Goal: Check status: Check status

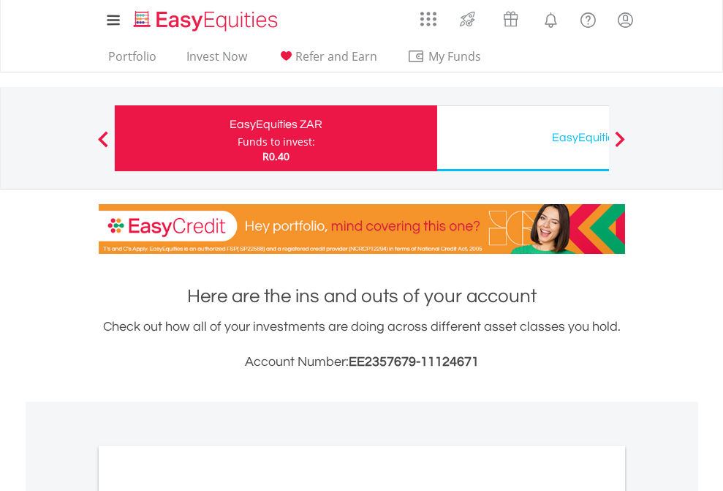
click at [238, 138] on div "Funds to invest:" at bounding box center [277, 142] width 78 height 15
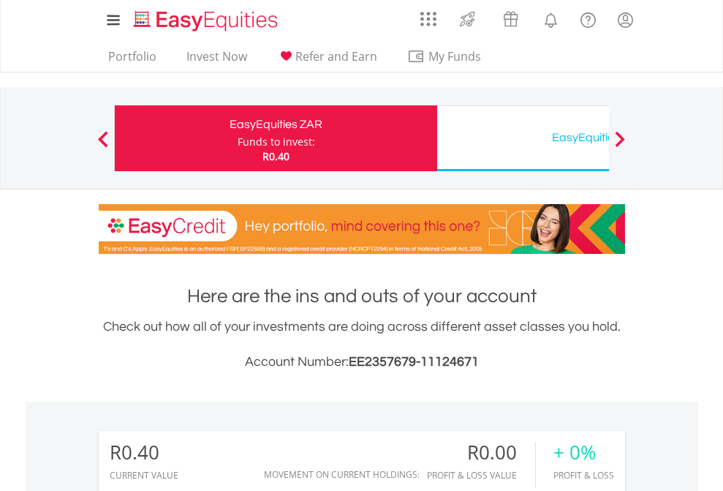
scroll to position [140, 230]
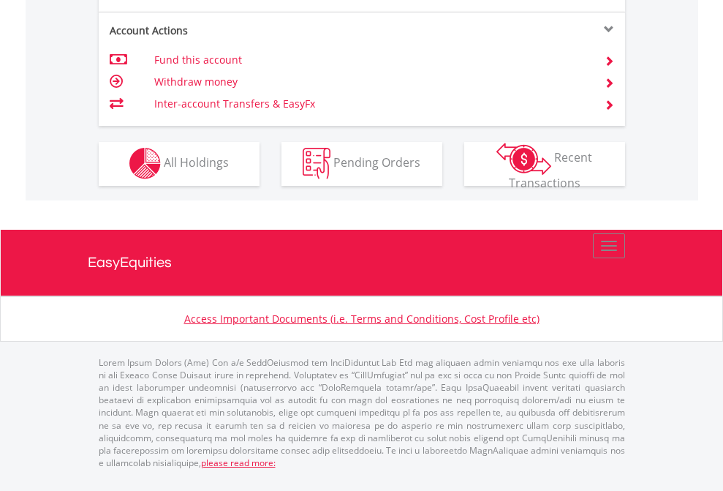
scroll to position [1367, 0]
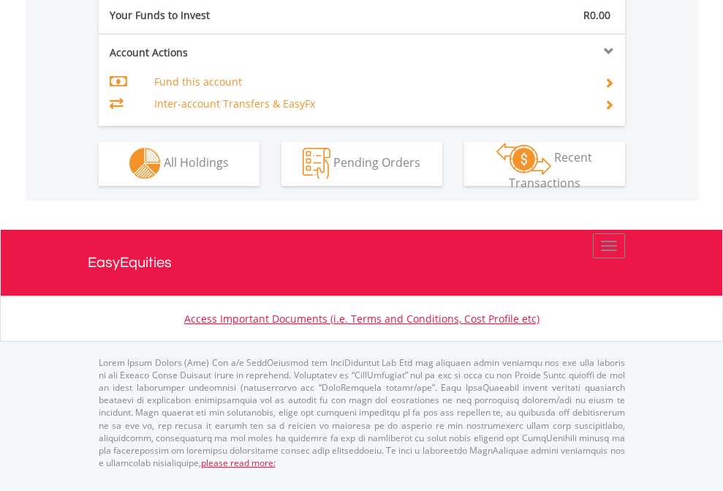
scroll to position [1367, 0]
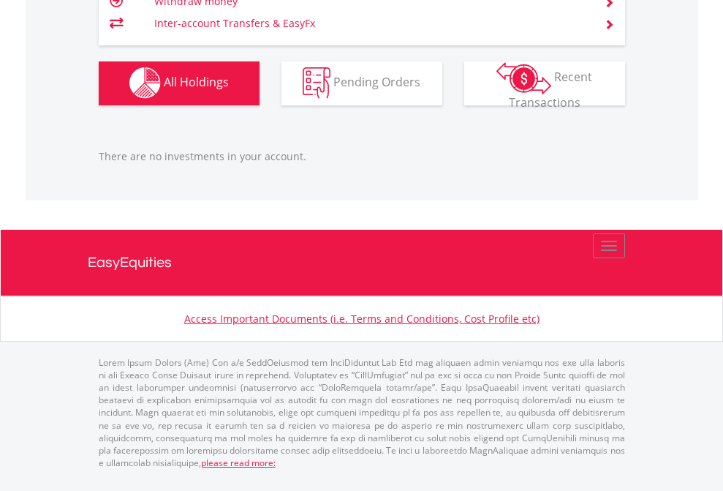
scroll to position [105, 0]
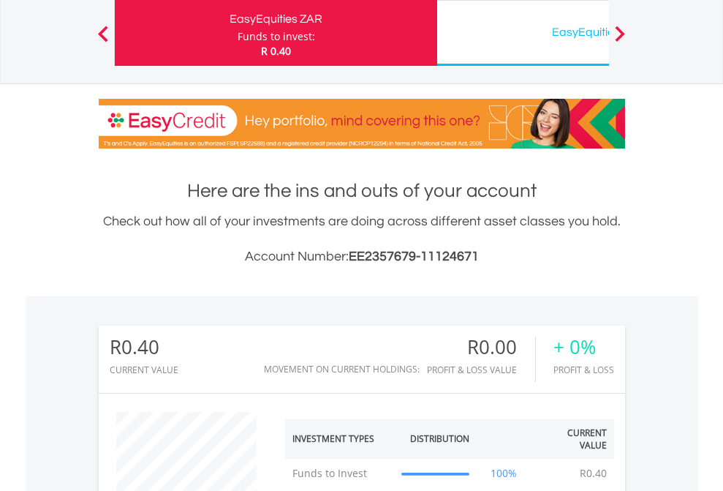
click at [523, 33] on div "EasyEquities USD" at bounding box center [598, 32] width 305 height 20
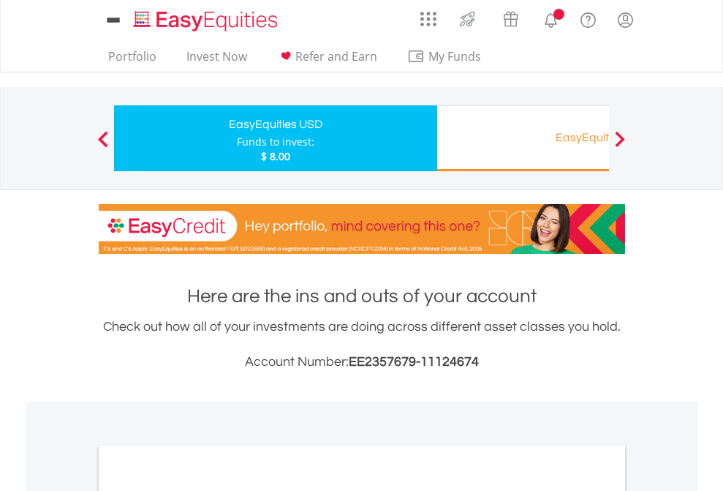
scroll to position [879, 0]
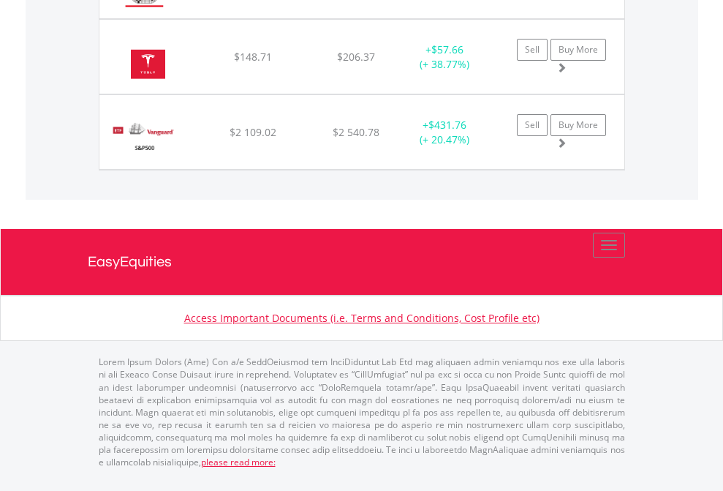
scroll to position [140, 230]
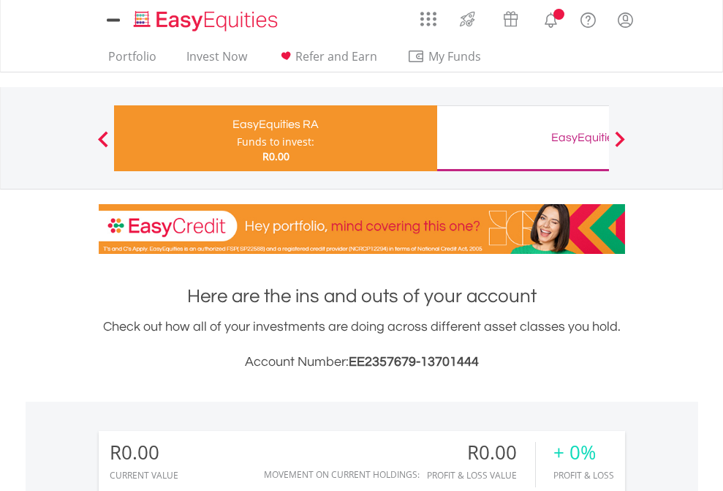
scroll to position [1086, 0]
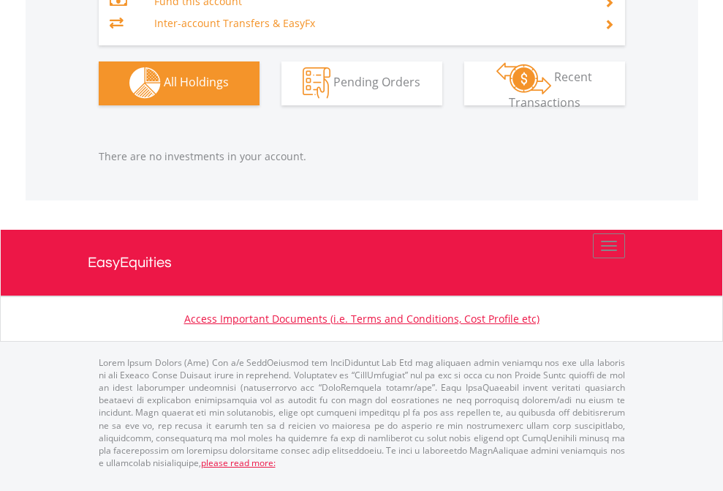
scroll to position [1448, 0]
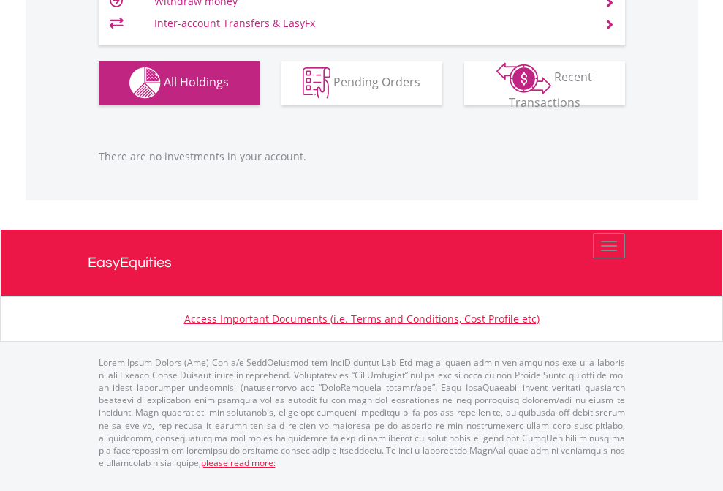
scroll to position [140, 230]
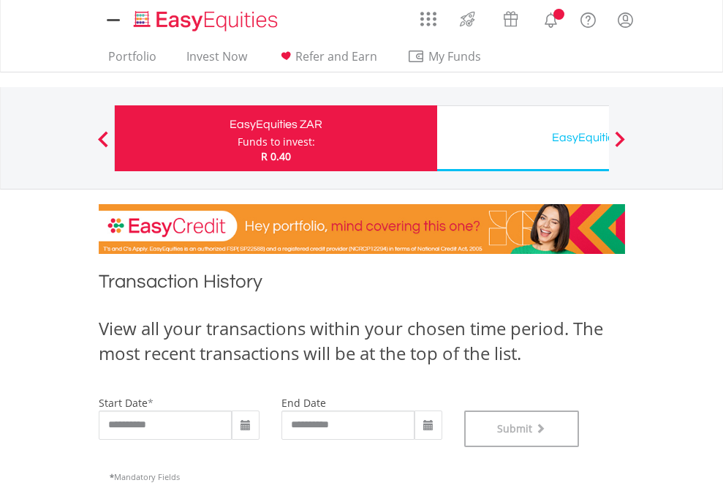
scroll to position [593, 0]
click at [523, 138] on div "EasyEquities USD" at bounding box center [598, 137] width 305 height 20
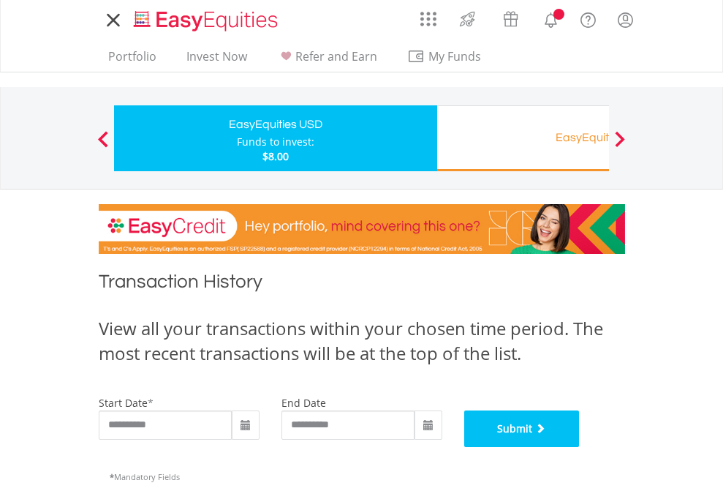
click at [580, 447] on button "Submit" at bounding box center [522, 428] width 116 height 37
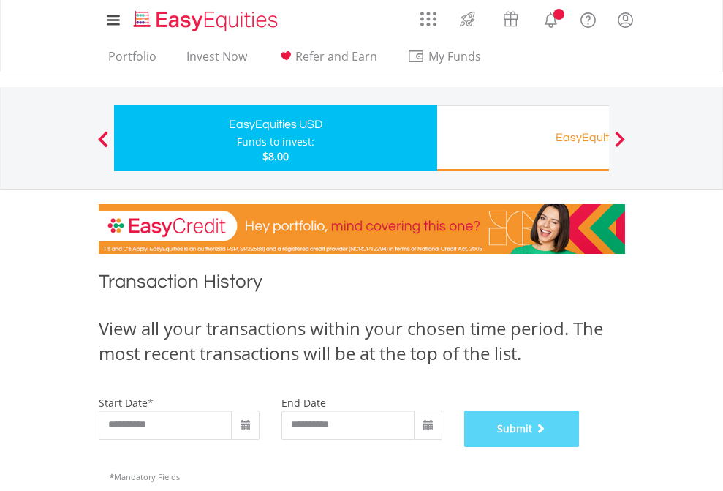
scroll to position [593, 0]
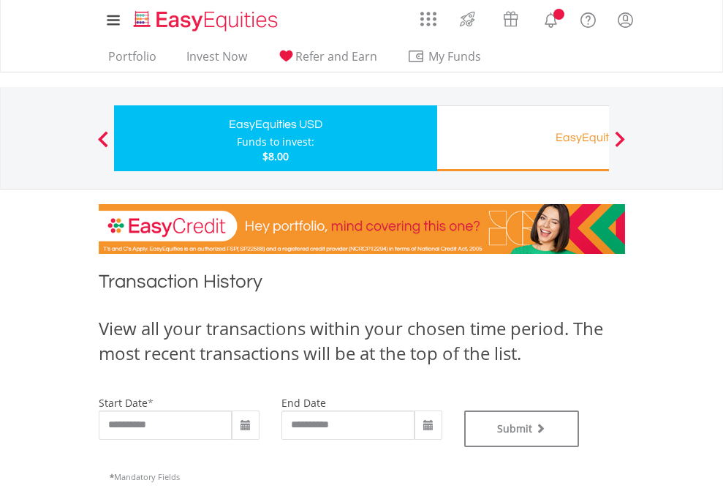
click at [523, 138] on div "EasyEquities RA" at bounding box center [598, 137] width 305 height 20
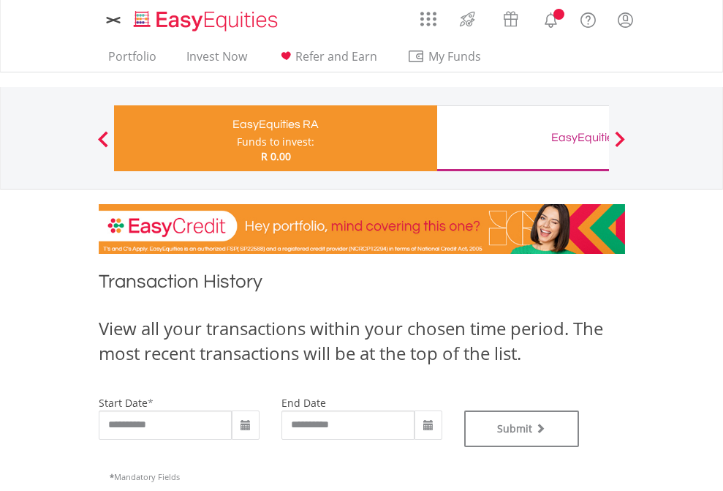
type input "**********"
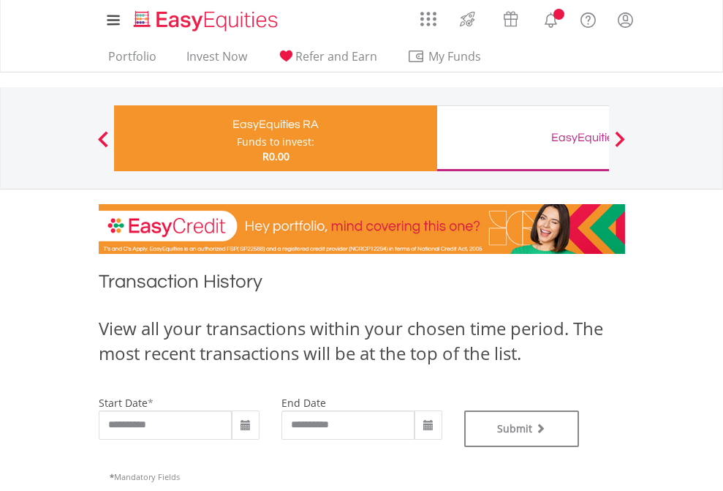
click at [523, 138] on div "EasyEquities GBP" at bounding box center [598, 137] width 305 height 20
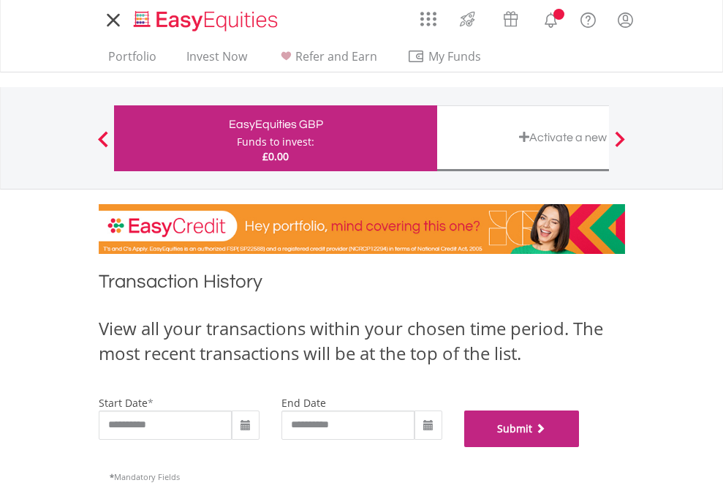
click at [580, 447] on button "Submit" at bounding box center [522, 428] width 116 height 37
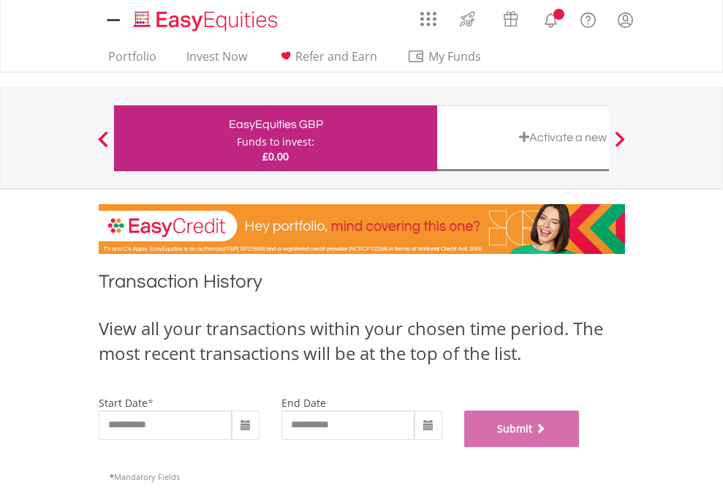
scroll to position [593, 0]
